Goal: Information Seeking & Learning: Learn about a topic

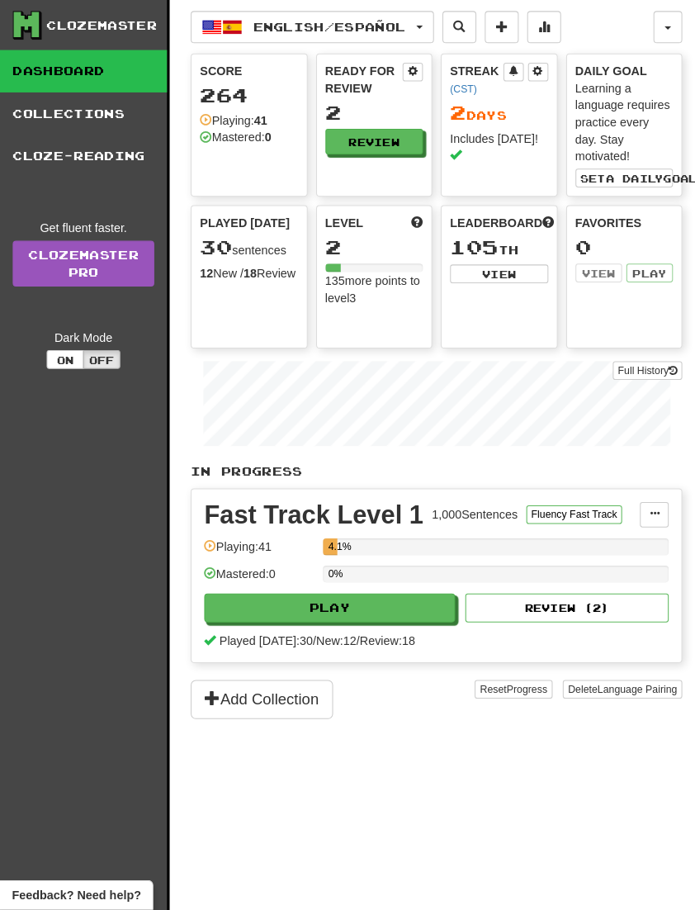
scroll to position [12, 0]
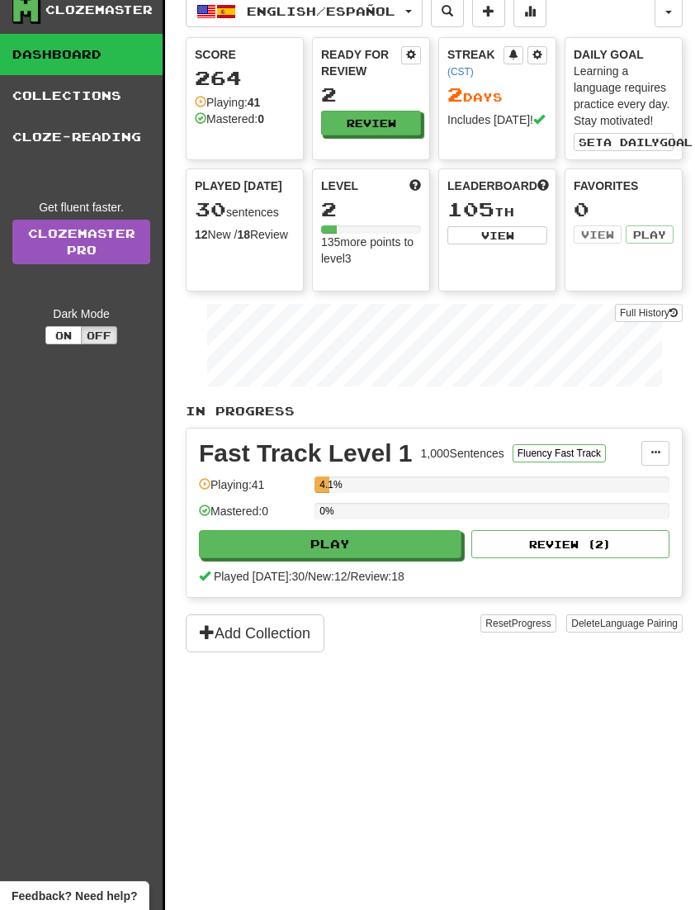
click at [277, 552] on button "Play" at bounding box center [330, 544] width 263 height 28
select select "**"
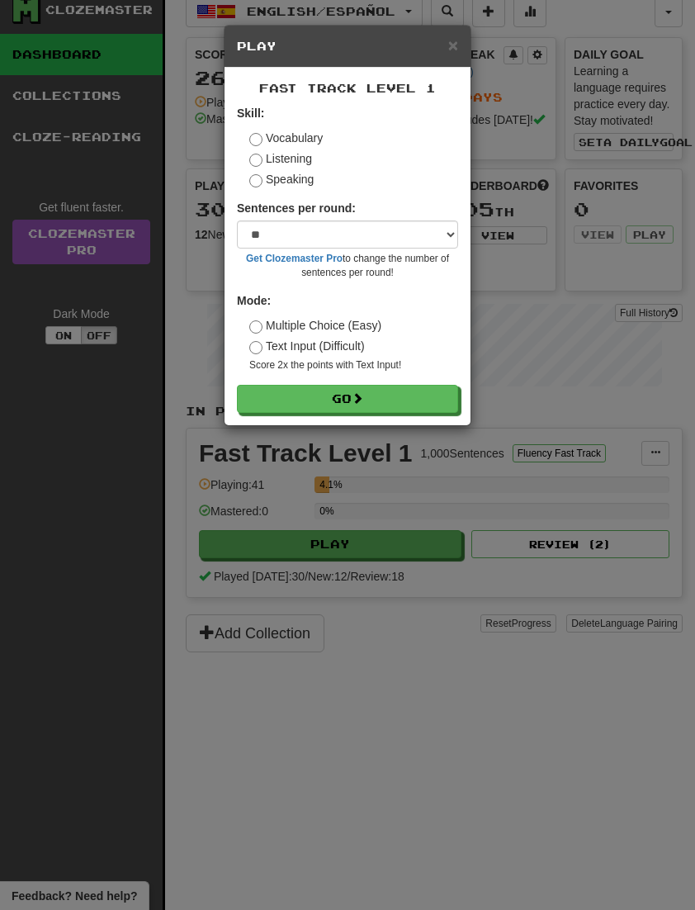
click at [390, 401] on button "Go" at bounding box center [347, 399] width 221 height 28
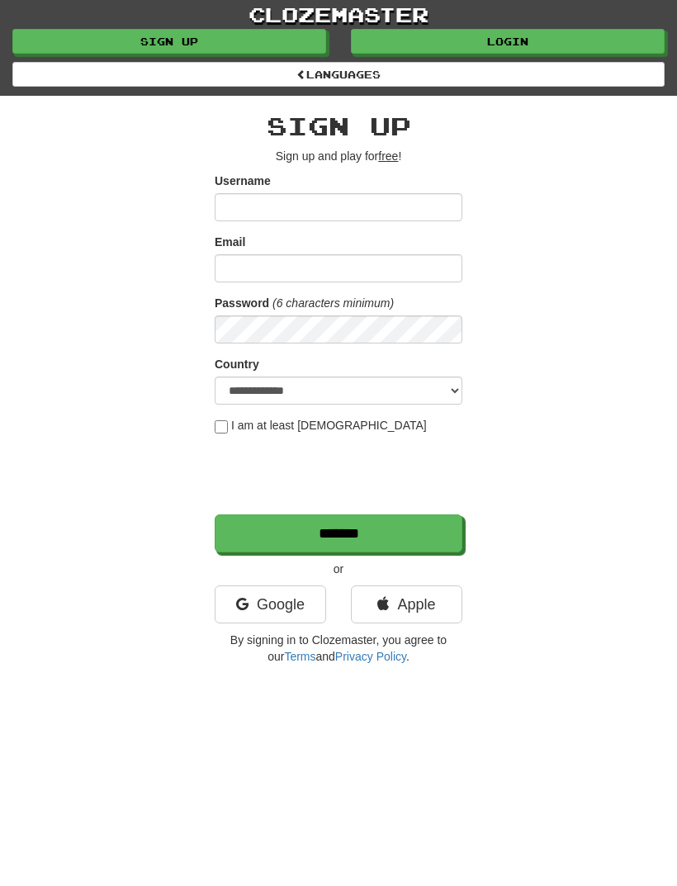
click at [510, 47] on link "Login" at bounding box center [508, 41] width 314 height 25
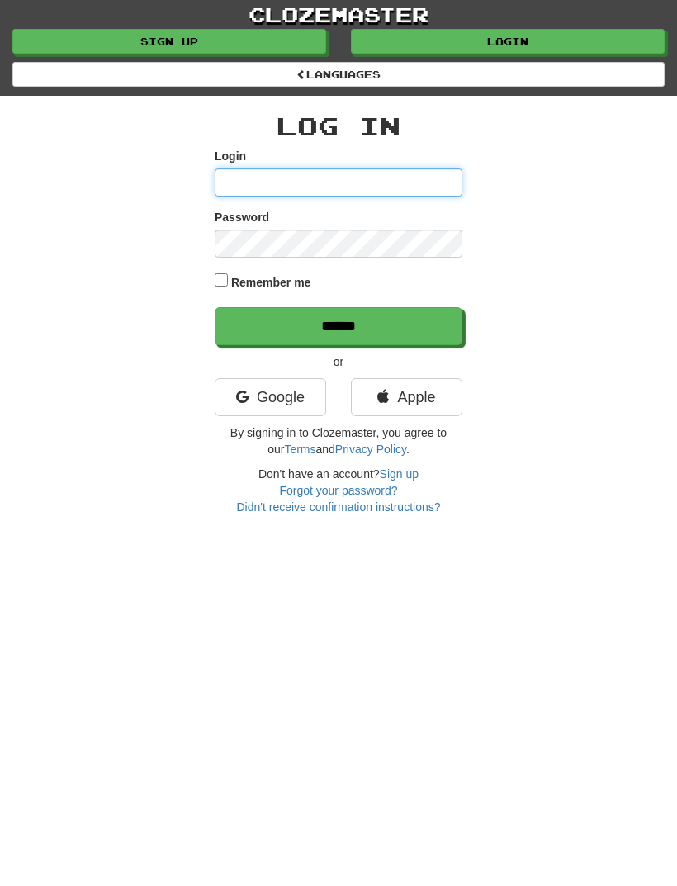
type input "**********"
click at [339, 324] on input "******" at bounding box center [339, 326] width 248 height 38
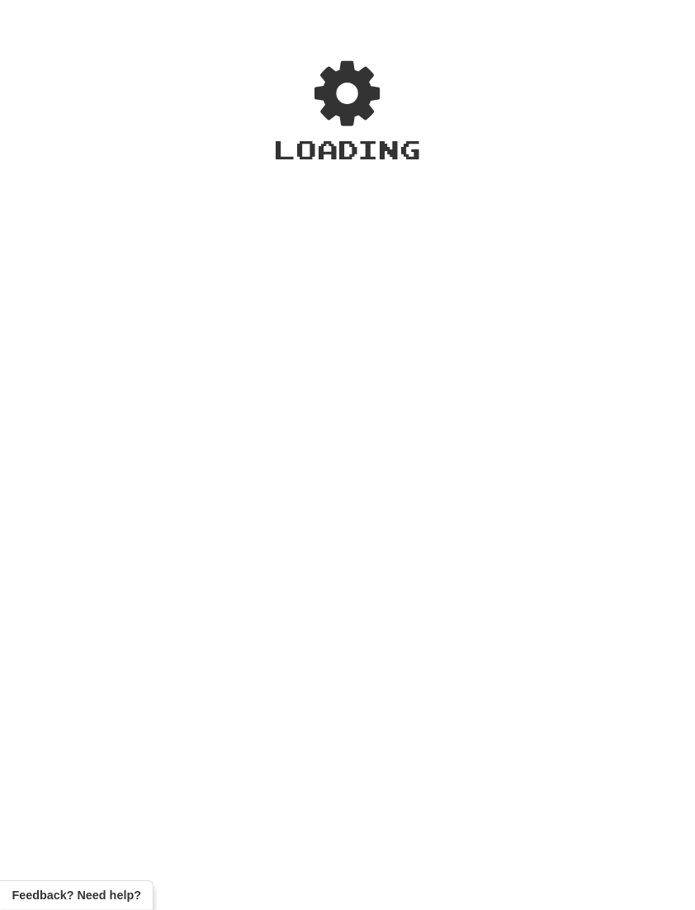
scroll to position [2, 0]
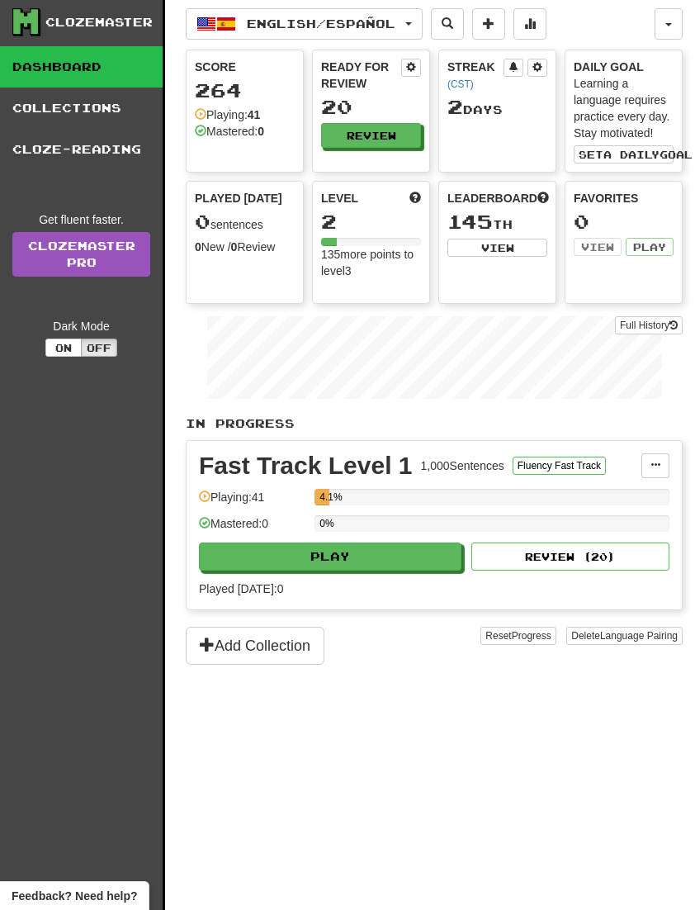
click at [239, 570] on button "Play" at bounding box center [330, 557] width 263 height 28
select select "**"
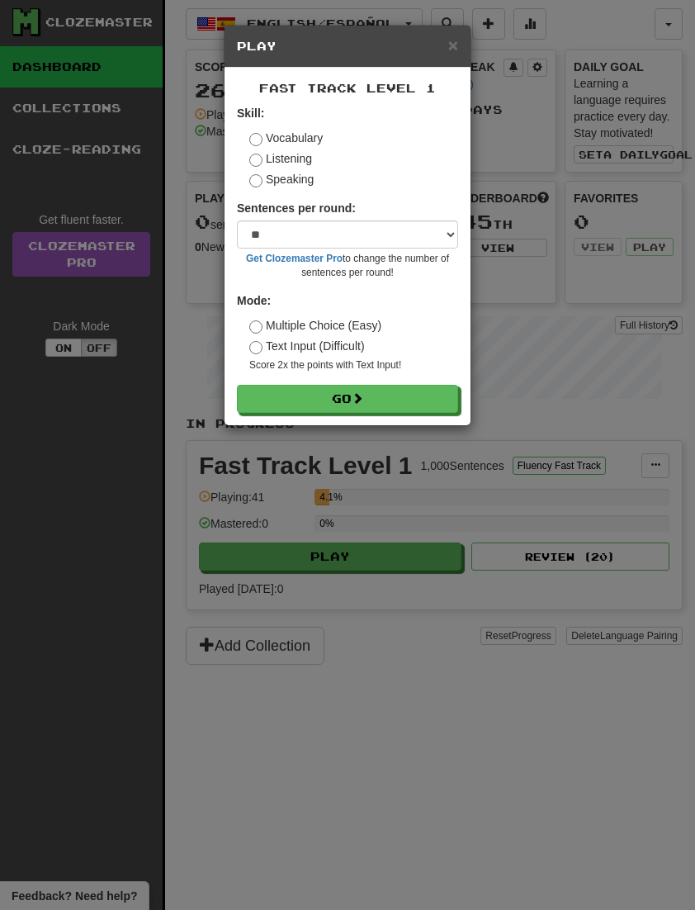
click at [412, 405] on button "Go" at bounding box center [347, 399] width 221 height 28
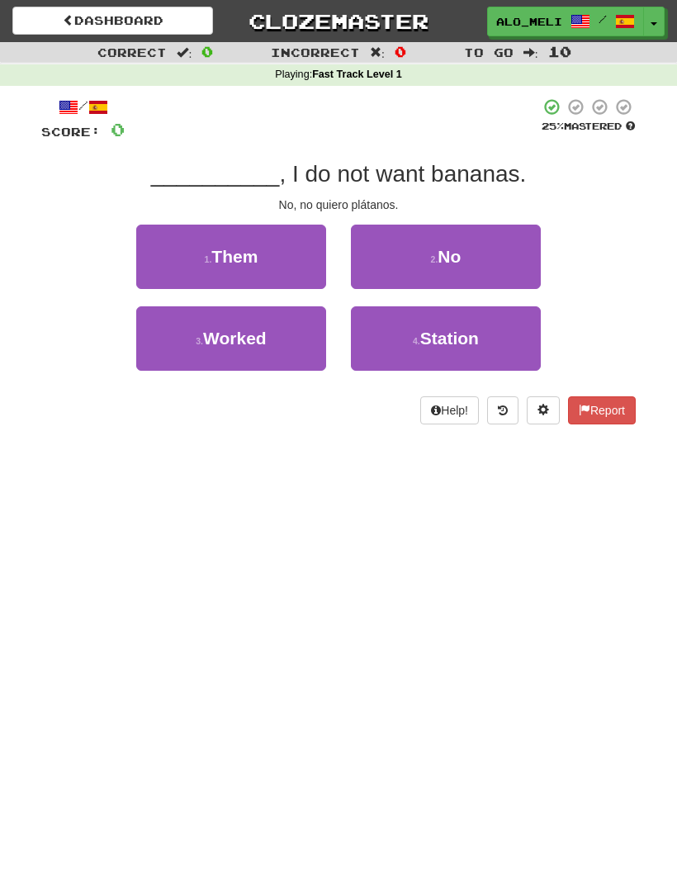
click at [482, 247] on button "2 . No" at bounding box center [446, 257] width 190 height 64
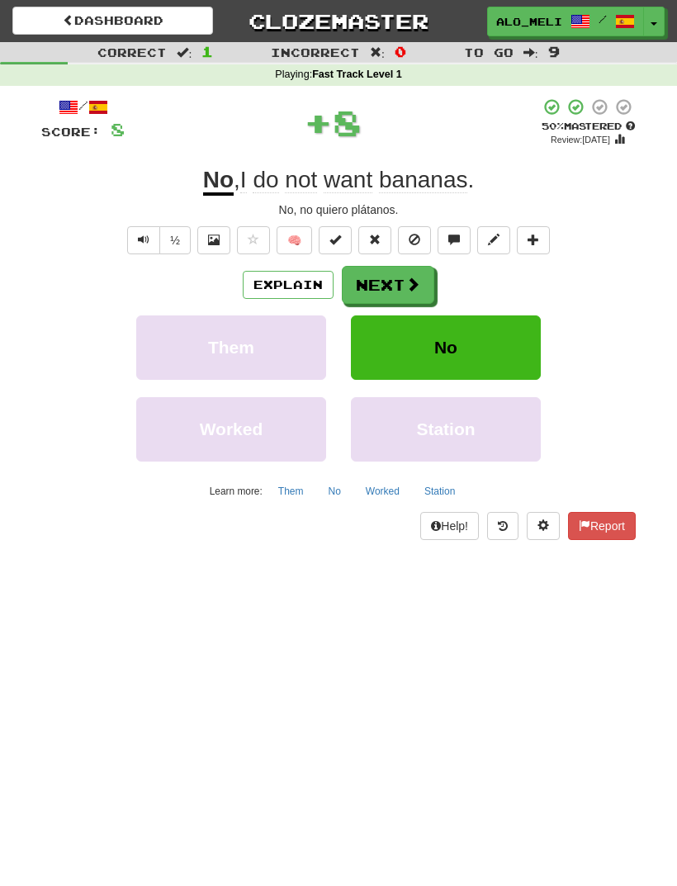
click at [398, 287] on button "Next" at bounding box center [388, 285] width 92 height 38
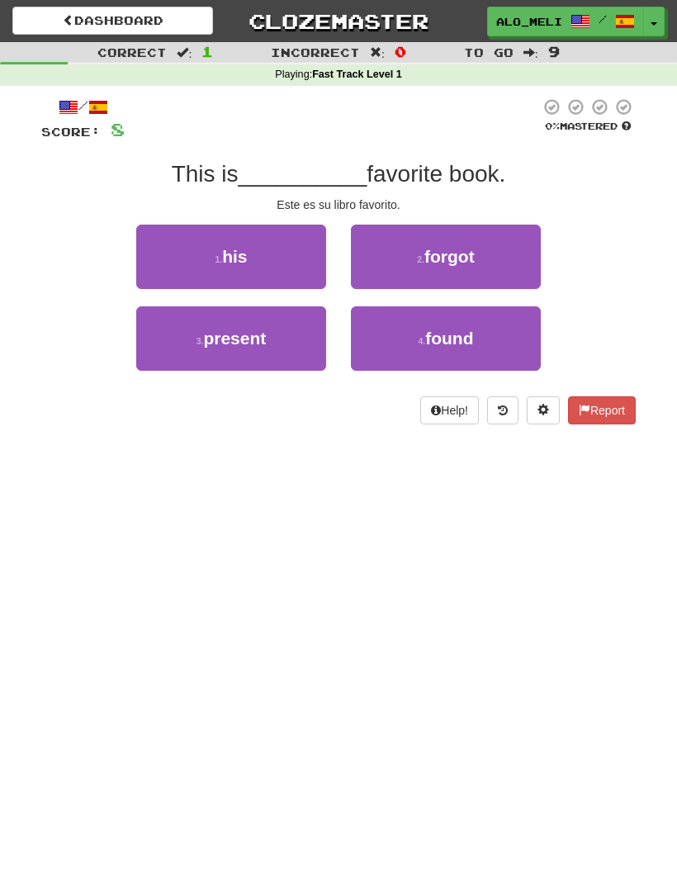
click at [173, 244] on button "1 . his" at bounding box center [231, 257] width 190 height 64
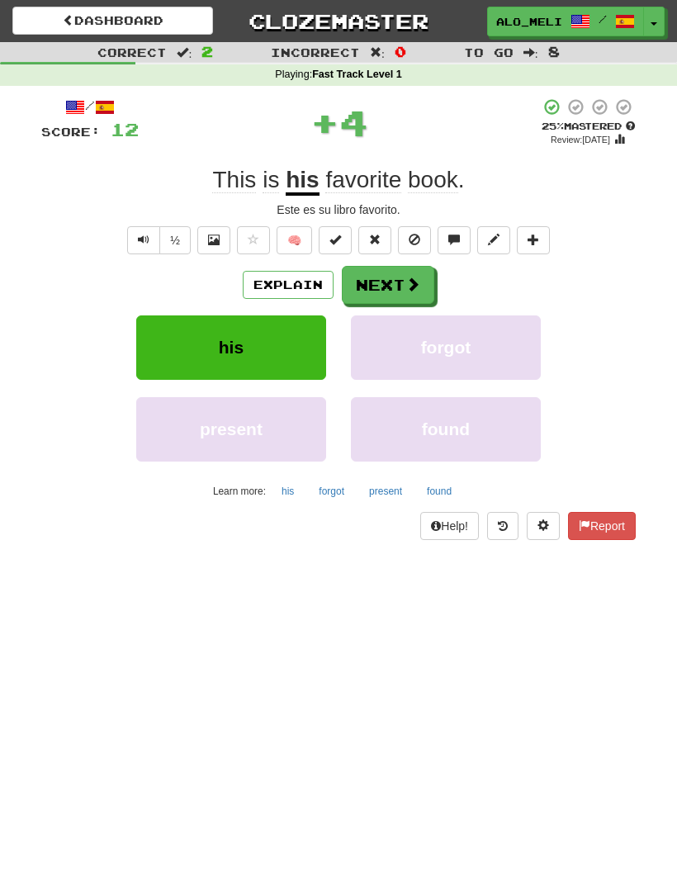
click at [415, 280] on span at bounding box center [412, 284] width 15 height 15
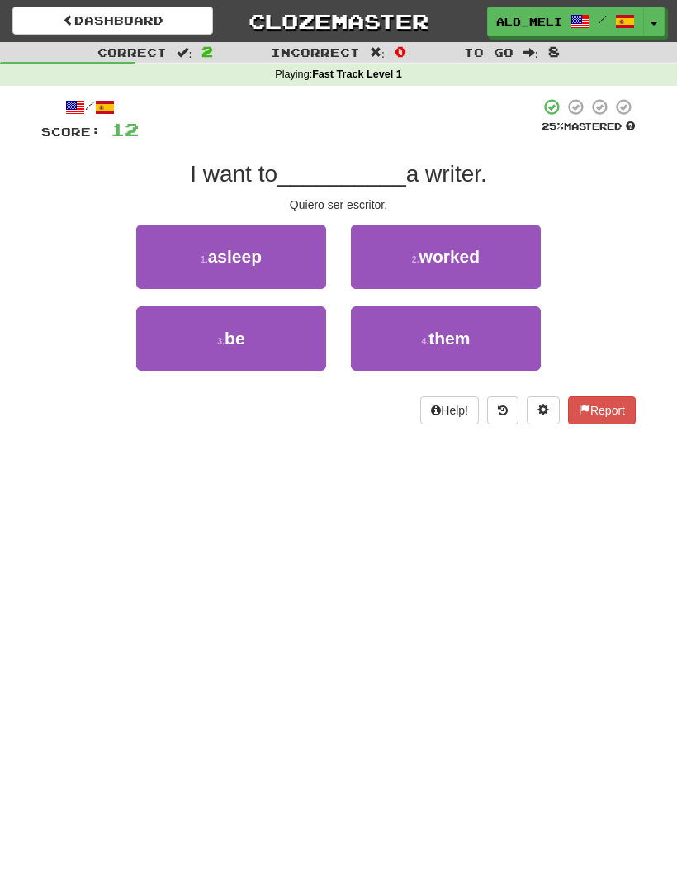
click at [217, 336] on small "3 ." at bounding box center [220, 341] width 7 height 10
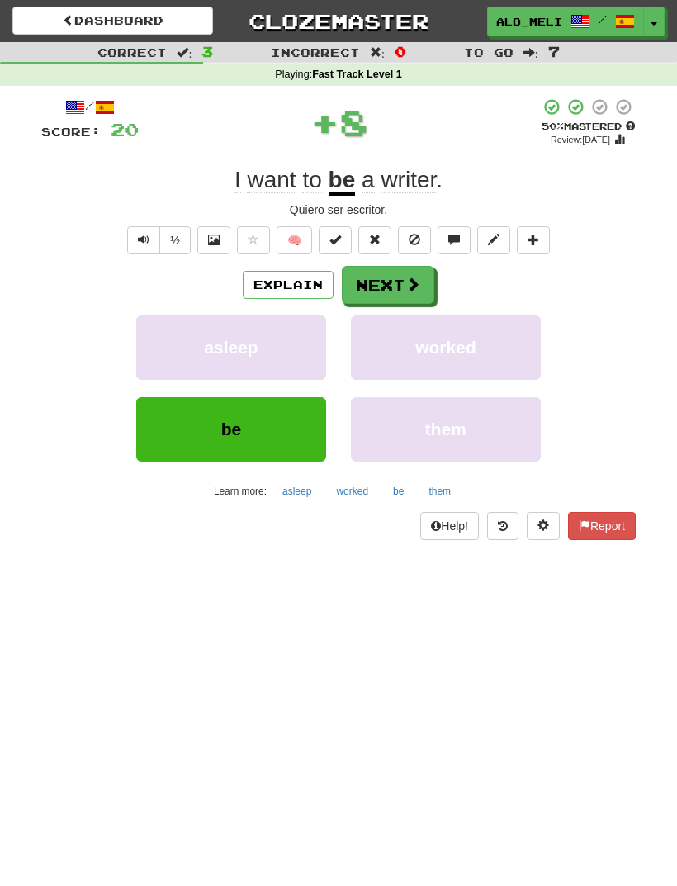
click at [400, 287] on button "Next" at bounding box center [388, 285] width 92 height 38
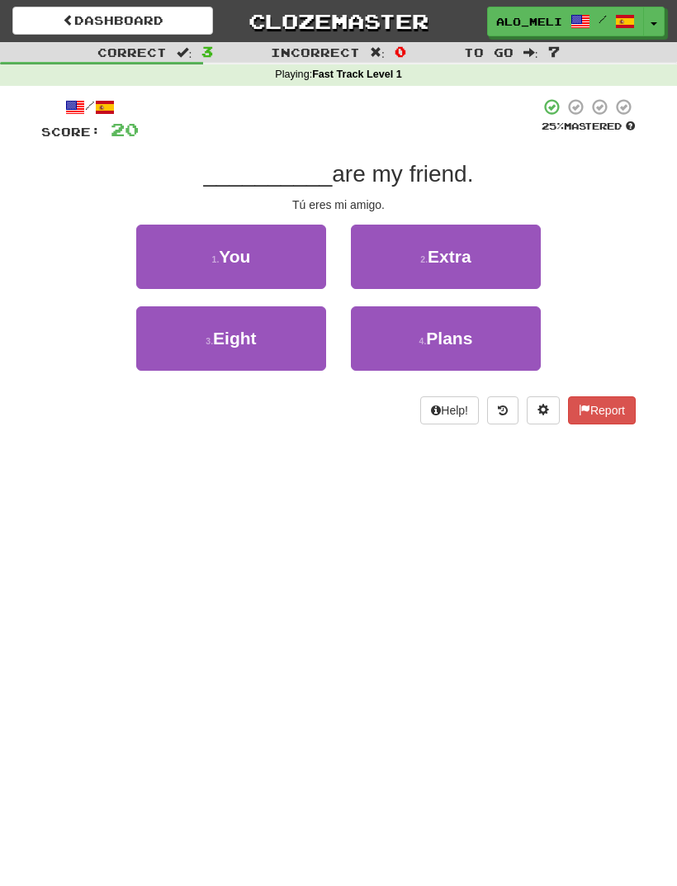
click at [192, 245] on button "1 . You" at bounding box center [231, 257] width 190 height 64
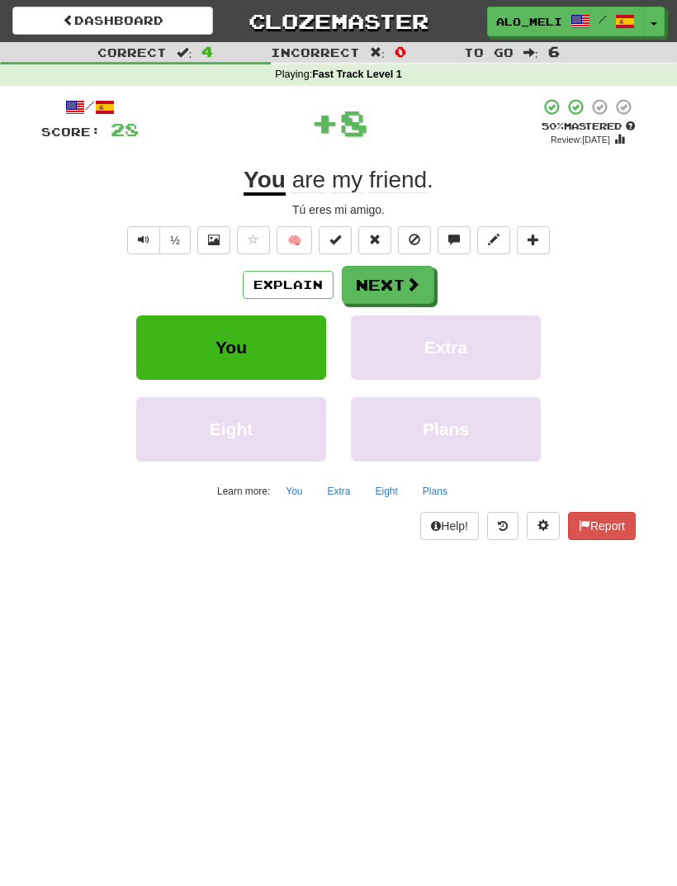
click at [406, 289] on span at bounding box center [412, 284] width 15 height 15
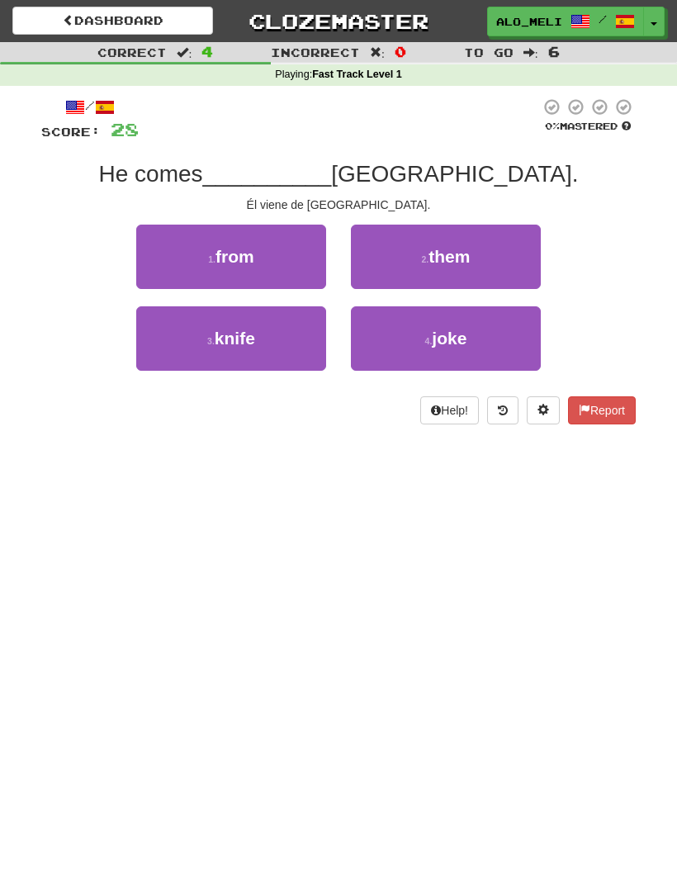
click at [494, 246] on button "2 . them" at bounding box center [446, 257] width 190 height 64
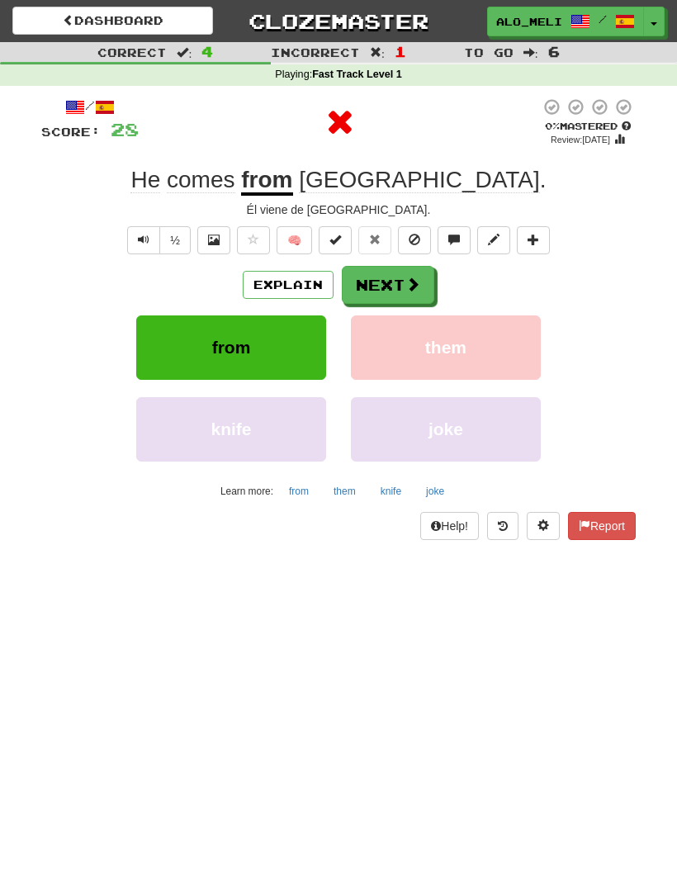
click at [407, 286] on span at bounding box center [412, 284] width 15 height 15
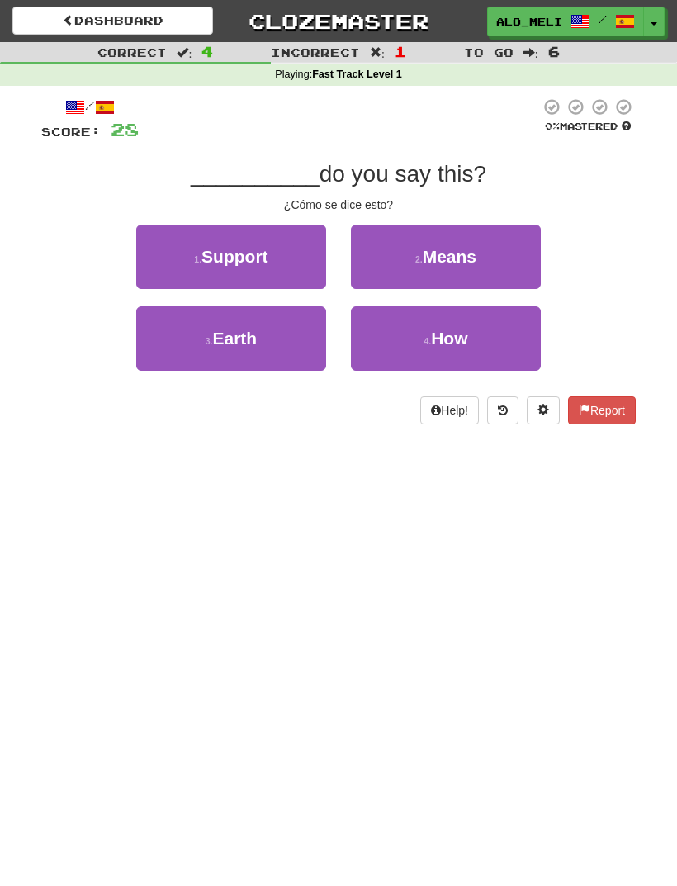
click at [483, 333] on button "4 . How" at bounding box center [446, 338] width 190 height 64
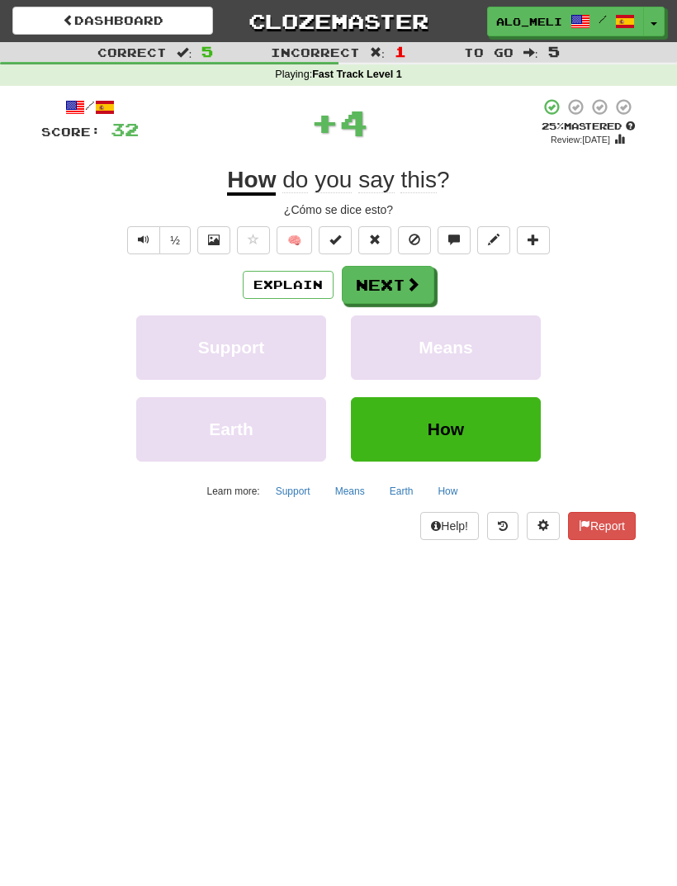
click at [400, 286] on button "Next" at bounding box center [388, 285] width 92 height 38
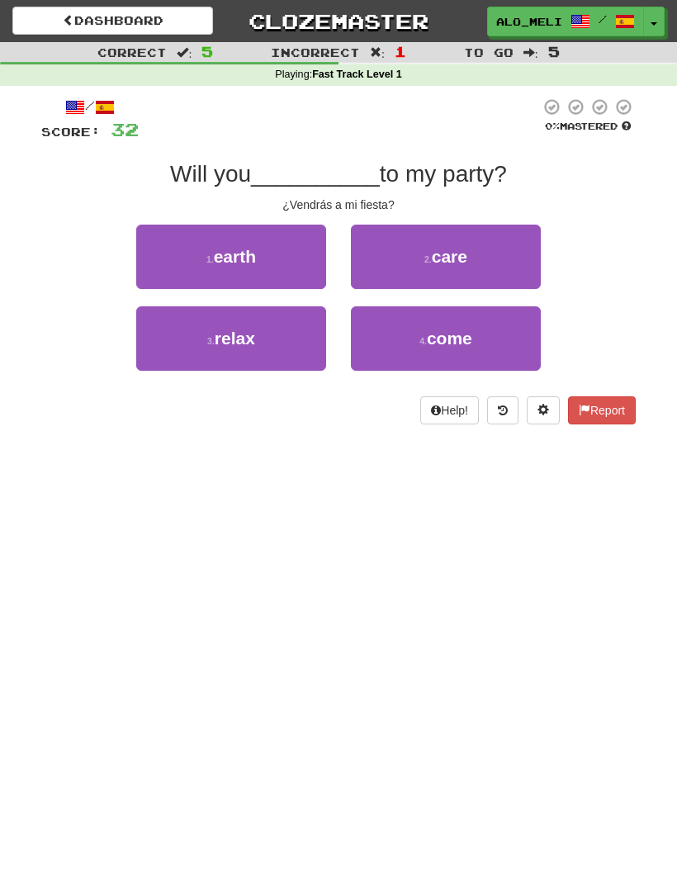
click at [491, 325] on button "4 . come" at bounding box center [446, 338] width 190 height 64
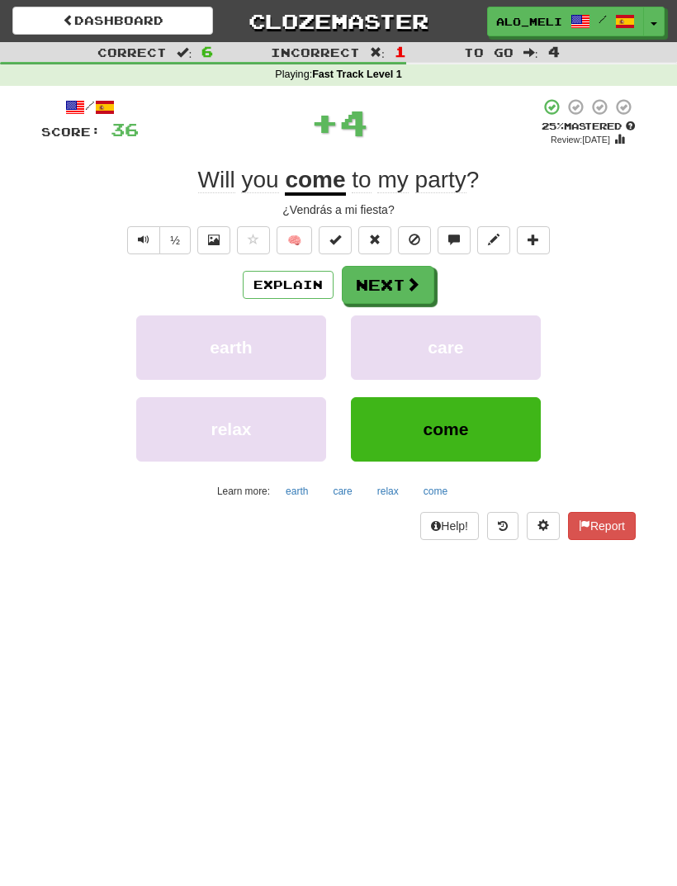
click at [416, 285] on span at bounding box center [412, 284] width 15 height 15
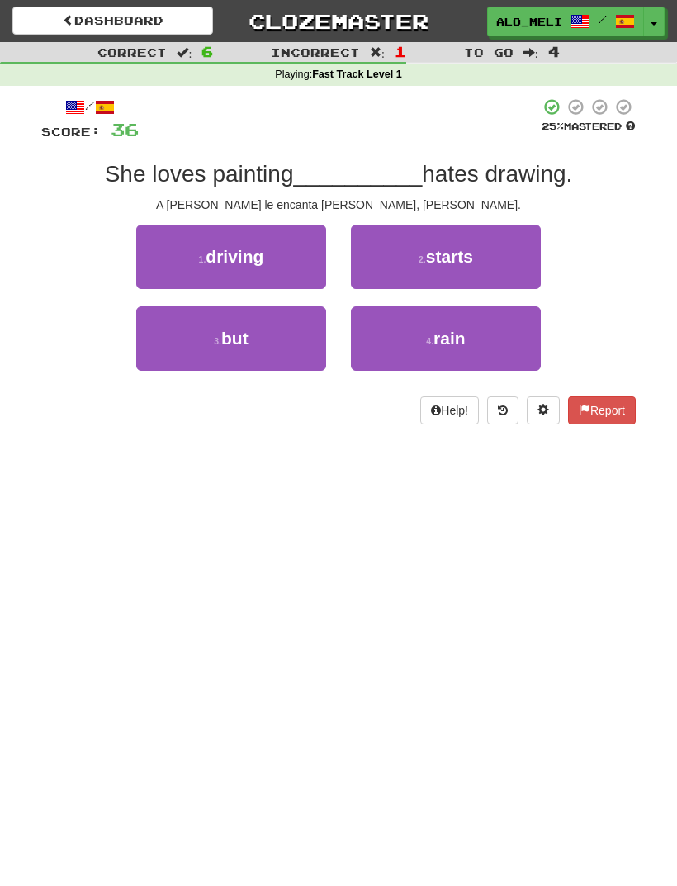
click at [214, 344] on small "3 ." at bounding box center [217, 341] width 7 height 10
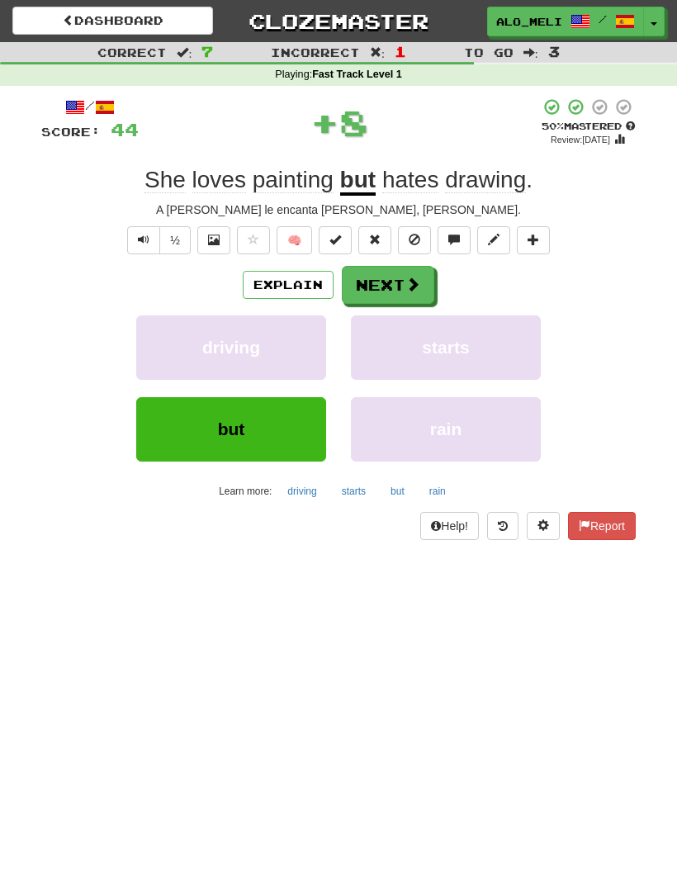
click at [412, 285] on span at bounding box center [412, 284] width 15 height 15
